Goal: Task Accomplishment & Management: Use online tool/utility

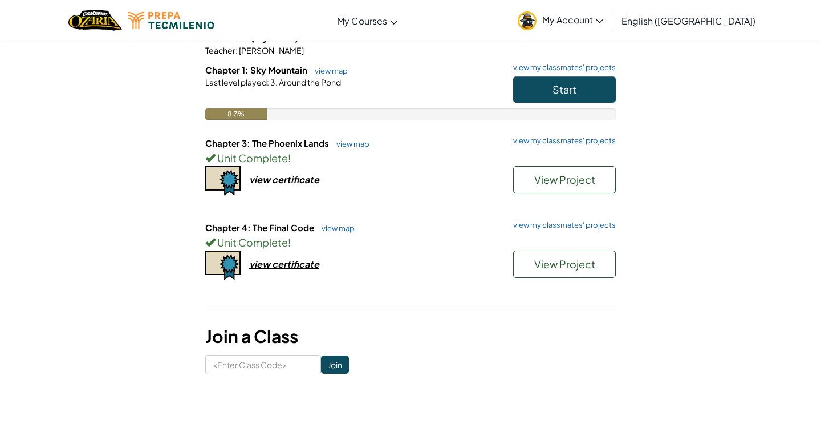
scroll to position [120, 0]
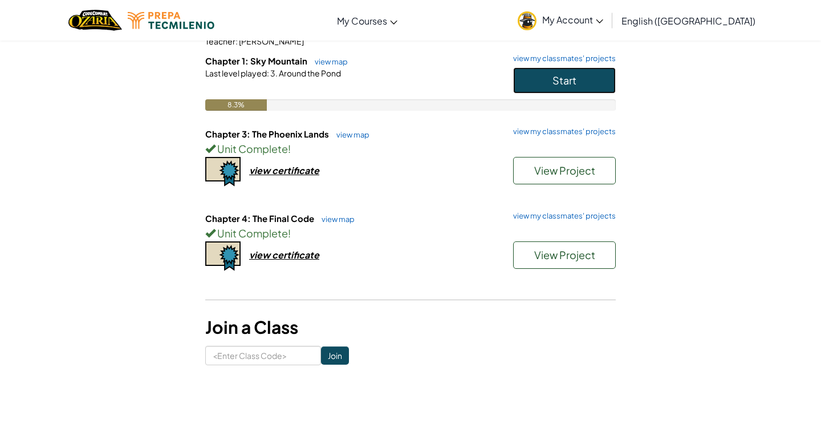
click at [567, 86] on span "Start" at bounding box center [565, 80] width 24 height 13
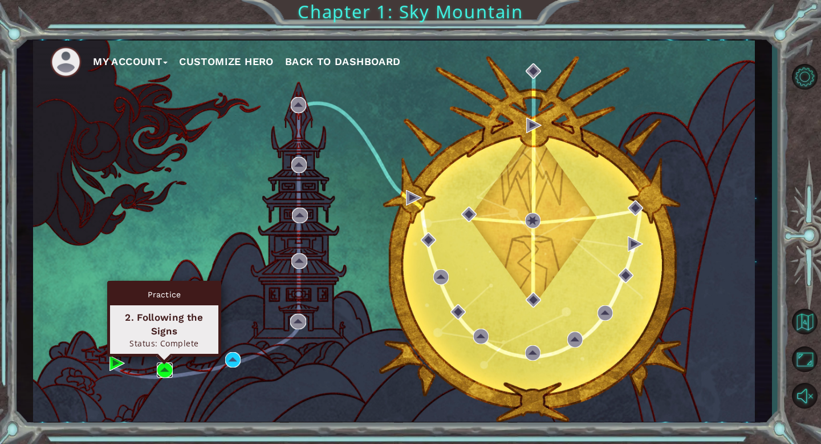
click at [165, 367] on img at bounding box center [164, 369] width 15 height 15
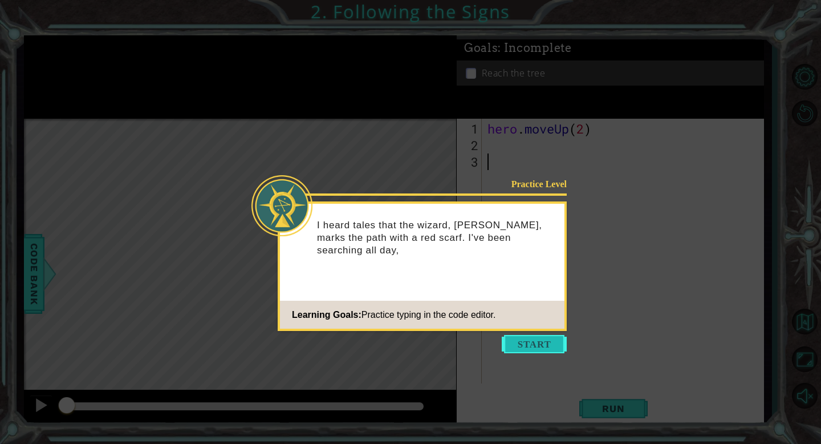
click at [533, 340] on button "Start" at bounding box center [534, 344] width 65 height 18
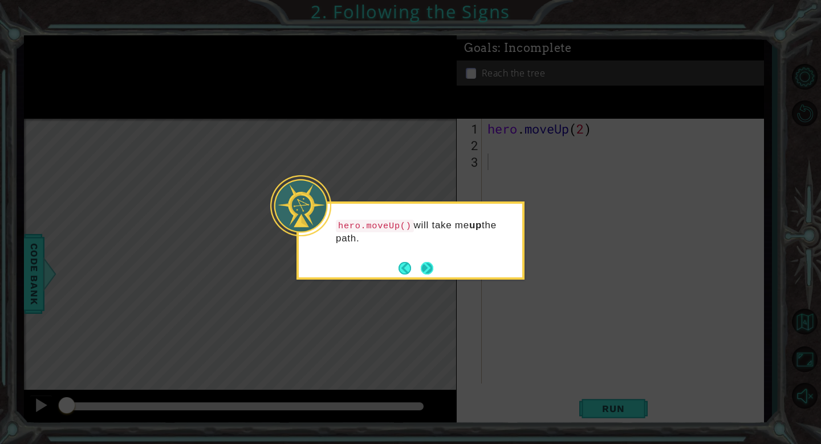
click at [428, 271] on button "Next" at bounding box center [427, 268] width 20 height 20
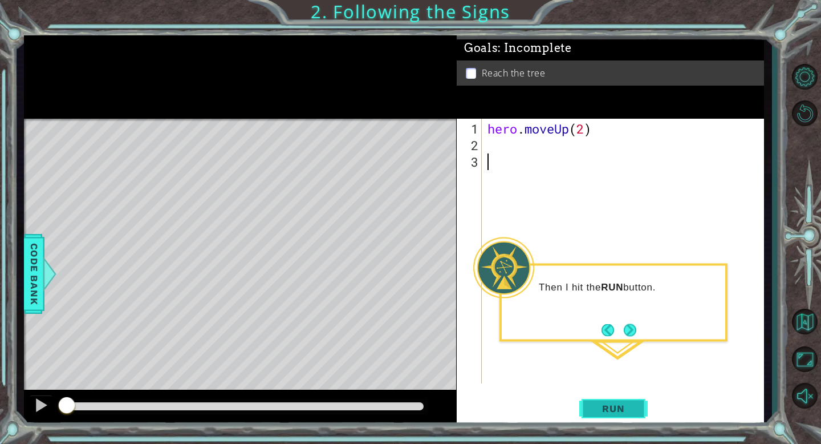
click at [616, 403] on span "Run" at bounding box center [613, 408] width 45 height 11
